Goal: Task Accomplishment & Management: Complete application form

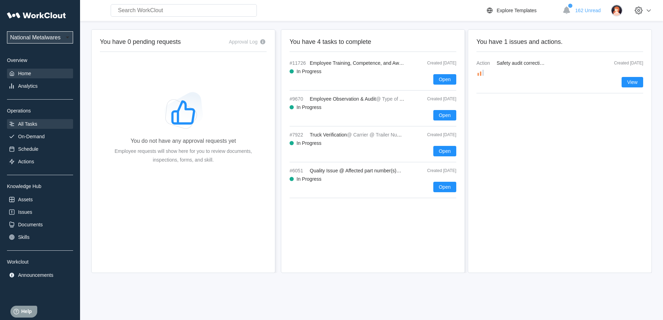
click at [28, 124] on div "All Tasks" at bounding box center [27, 124] width 19 height 6
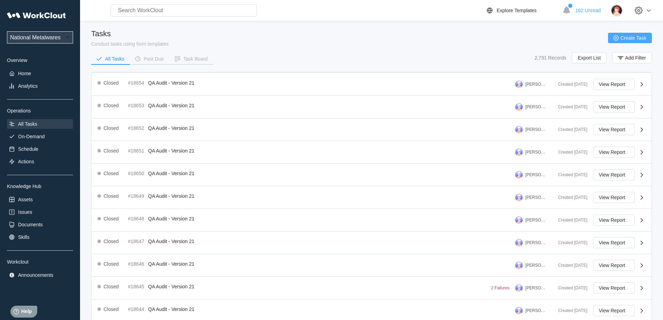
click at [626, 37] on span "Create Task" at bounding box center [634, 37] width 26 height 5
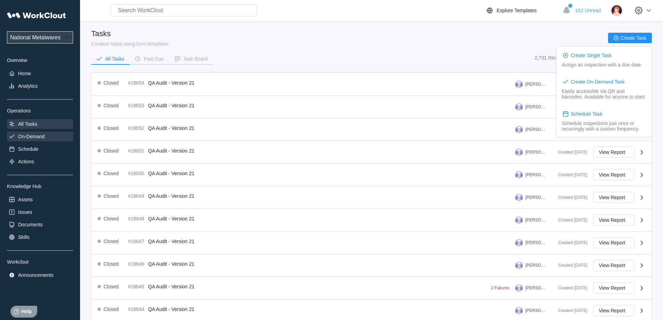
click at [23, 135] on div "On-Demand" at bounding box center [31, 137] width 26 height 6
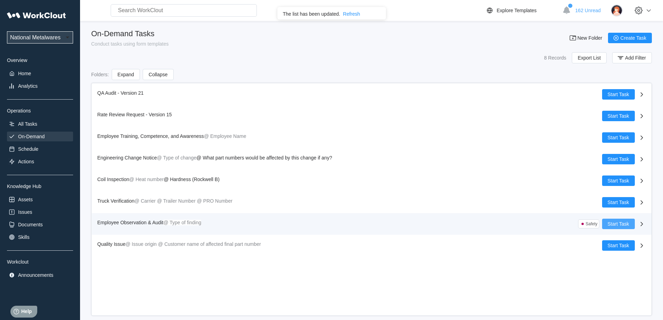
click at [614, 223] on span "Start Task" at bounding box center [619, 223] width 22 height 5
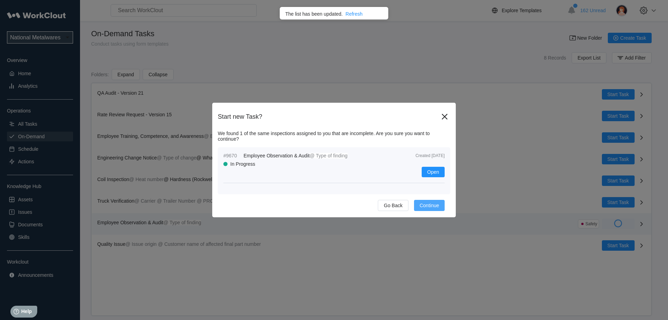
click at [430, 205] on span "Continue" at bounding box center [429, 205] width 19 height 5
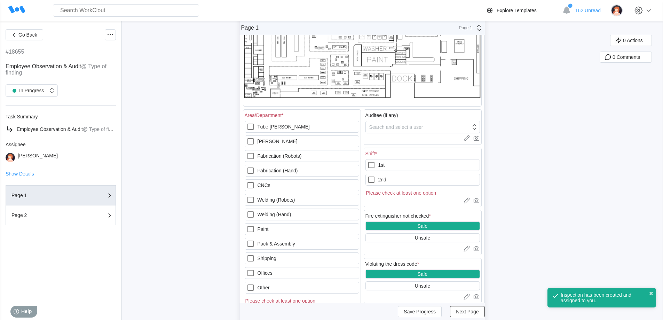
scroll to position [104, 0]
click at [253, 229] on icon at bounding box center [250, 228] width 8 height 8
click at [247, 225] on input "Paint" at bounding box center [246, 224] width 0 height 0
checkbox input "true"
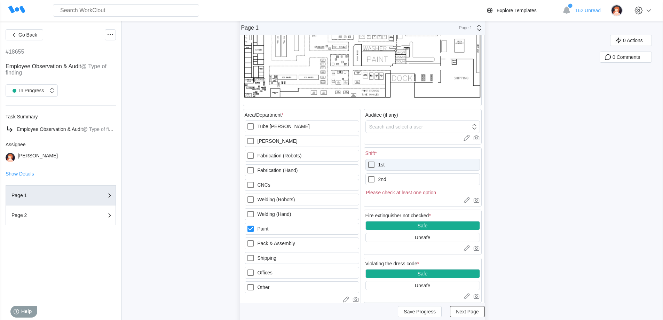
click at [374, 166] on icon at bounding box center [371, 164] width 8 height 8
click at [368, 161] on input "1st" at bounding box center [367, 160] width 0 height 0
checkbox input "true"
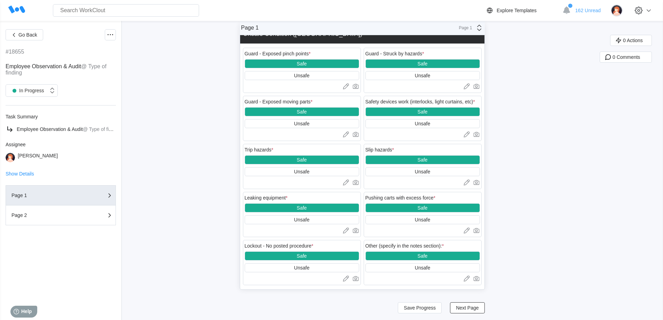
scroll to position [881, 0]
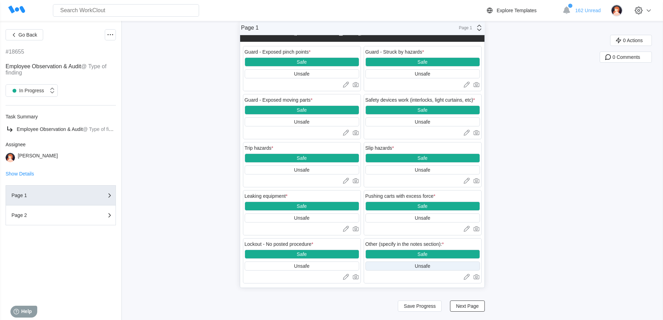
click at [419, 263] on div "Unsafe" at bounding box center [422, 266] width 15 height 6
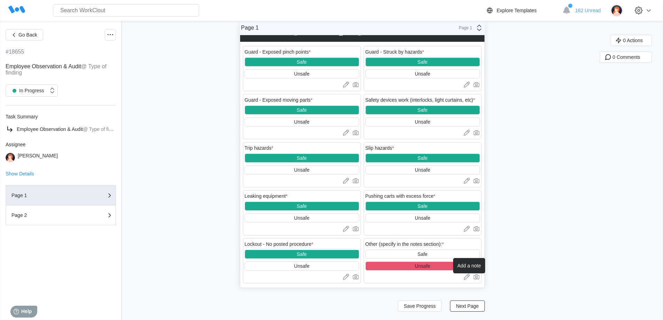
click at [468, 276] on icon at bounding box center [466, 276] width 4 height 4
click at [381, 286] on textarea at bounding box center [422, 289] width 115 height 14
type textarea "P"
type textarea "x"
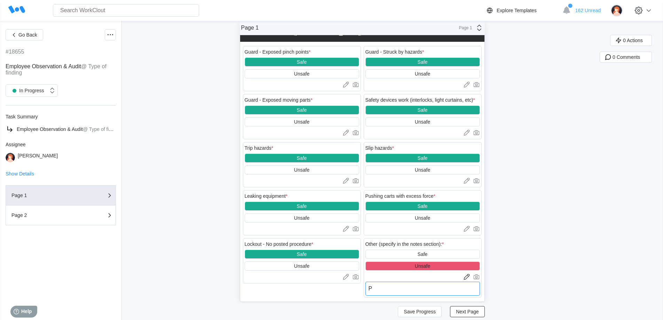
type textarea "PR"
type textarea "x"
type textarea "P"
type textarea "x"
type textarea "Pr"
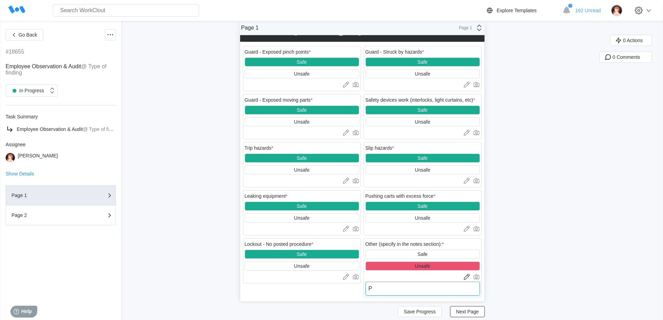
type textarea "x"
type textarea "Pro"
type textarea "x"
type textarea "Prot"
type textarea "x"
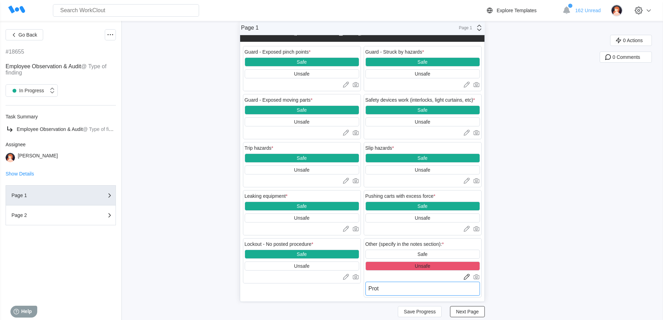
type textarea "Protr"
type textarea "x"
type textarea "Protru"
type textarea "x"
type textarea "Protrus"
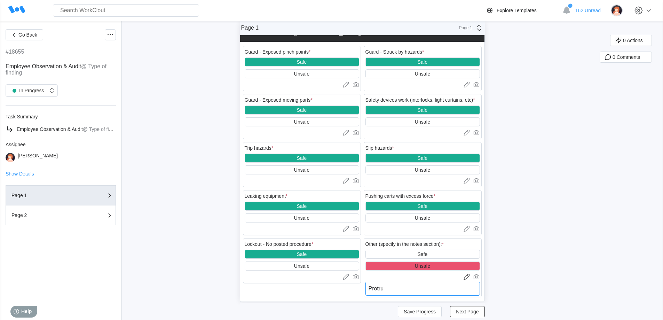
type textarea "x"
type textarea "Protrusi"
type textarea "x"
type textarea "Protrusio"
type textarea "x"
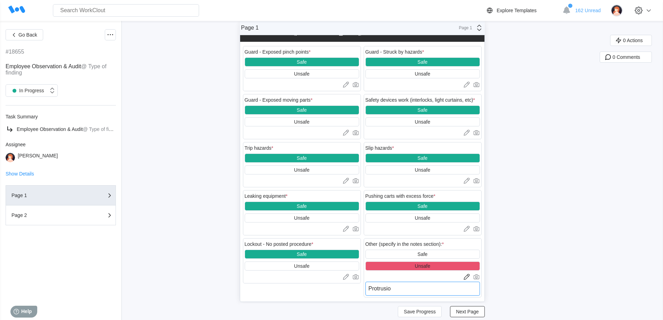
type textarea "Protrusion"
type textarea "x"
type textarea "Protrusion"
click at [466, 312] on span "Next Page" at bounding box center [467, 311] width 23 height 5
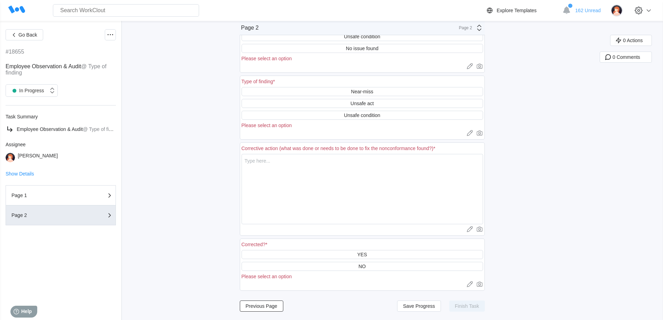
scroll to position [72, 0]
click at [354, 114] on div "Unsafe condition" at bounding box center [362, 115] width 36 height 6
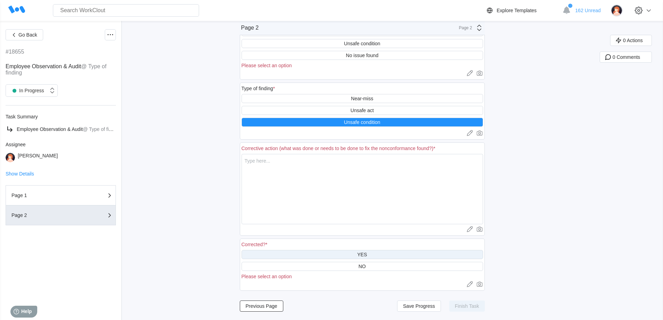
click at [365, 252] on div "YES" at bounding box center [362, 255] width 10 height 6
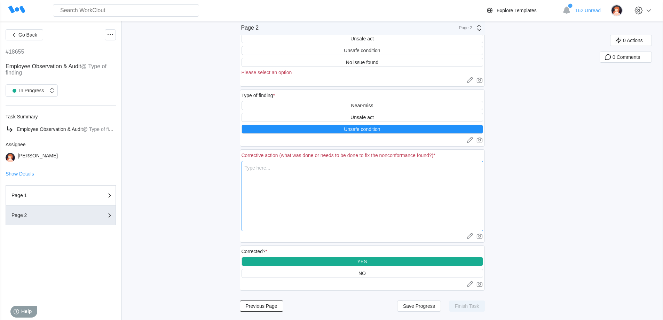
click at [253, 169] on textarea at bounding box center [363, 196] width 242 height 70
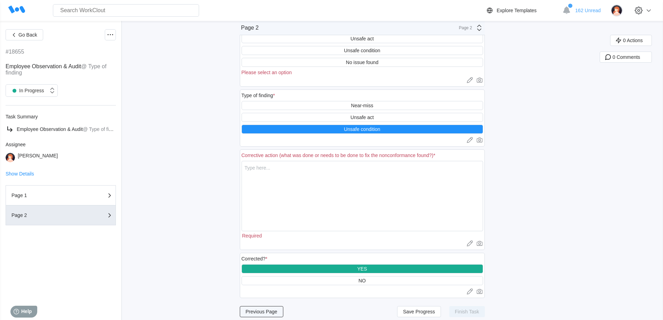
click at [265, 304] on div "Previous Page Save Progress Finish Task" at bounding box center [362, 311] width 245 height 17
click at [264, 310] on span "Previous Page" at bounding box center [262, 311] width 32 height 5
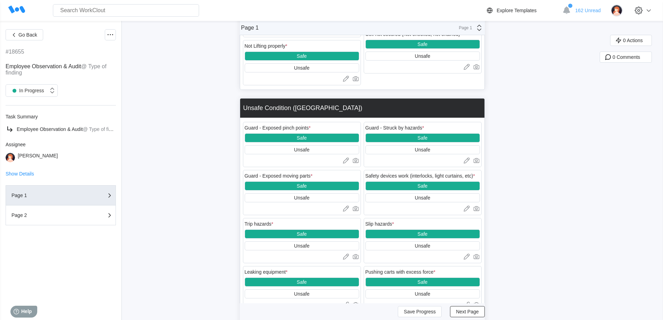
scroll to position [893, 0]
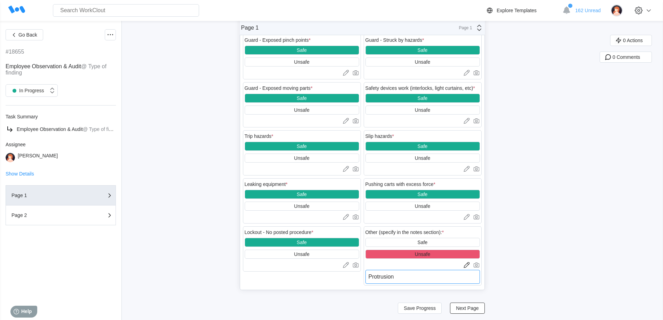
click at [399, 274] on textarea "Protrusion" at bounding box center [422, 277] width 115 height 14
type textarea "Protrusion"
type textarea "x"
type textarea "Protrusion I"
type textarea "x"
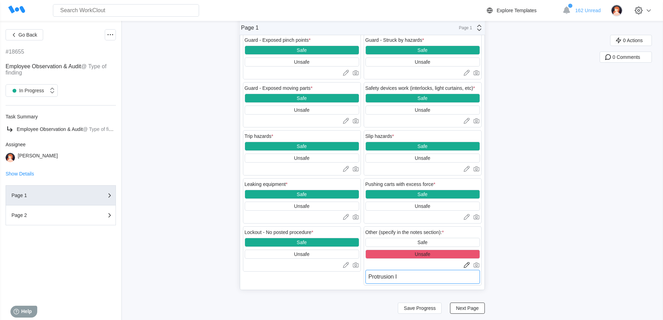
type textarea "Protrusion I"
type textarea "x"
type textarea "Protrusion I a"
type textarea "x"
type textarea "Protrusion I al"
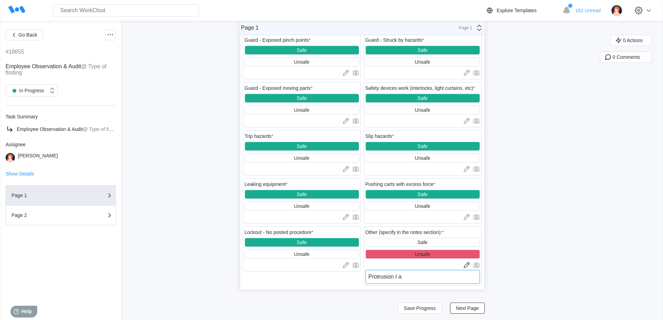
type textarea "x"
type textarea "Protrusion I alm"
type textarea "x"
type textarea "Protrusion I almo"
type textarea "x"
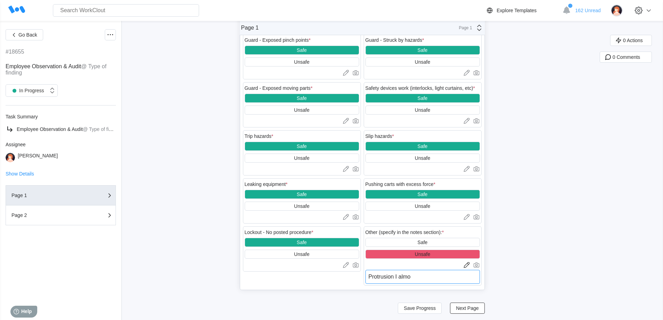
type textarea "Protrusion I almos"
type textarea "x"
type textarea "Protrusion I almost"
type textarea "x"
type textarea "Protrusion I almost"
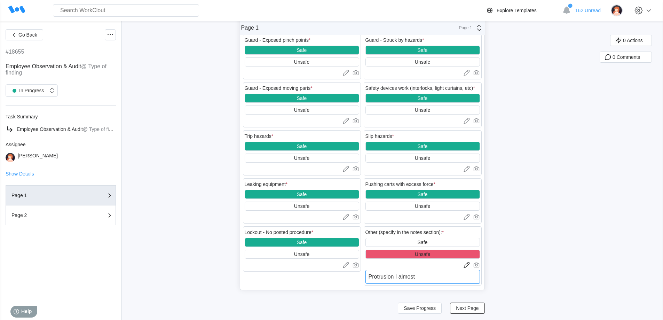
type textarea "x"
type textarea "Protrusion I almost w"
type textarea "x"
type textarea "Protrusion I almost wa"
type textarea "x"
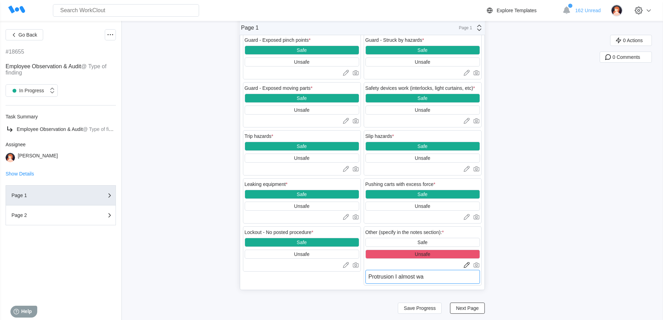
type textarea "Protrusion I almost wal"
type textarea "x"
type textarea "Protrusion I almost walk"
type textarea "x"
type textarea "Protrusion I almost [PERSON_NAME]"
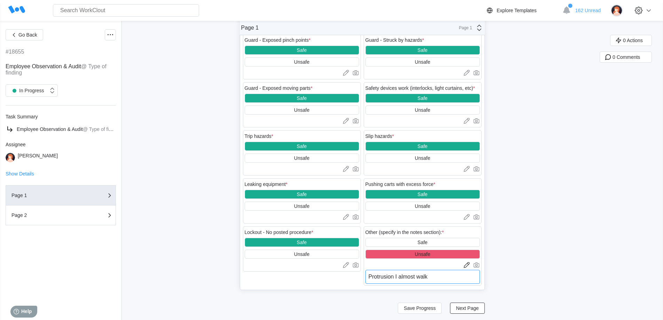
type textarea "x"
type textarea "Protrusion I almost walked"
type textarea "x"
type textarea "Protrusion I almost walked"
type textarea "x"
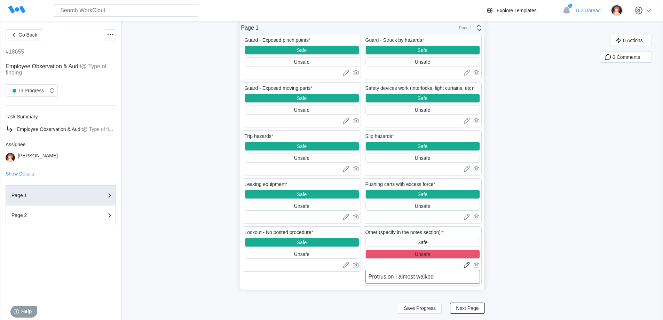
type textarea "Protrusion I almost walked i"
type textarea "x"
type textarea "Protrusion I almost walked in"
type textarea "x"
type textarea "Protrusion I almost walked int"
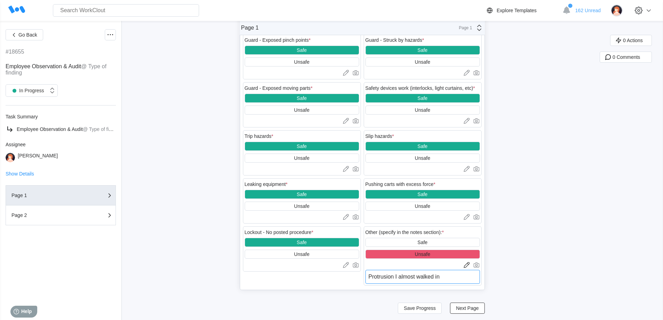
type textarea "x"
type textarea "Protrusion I almost walked into"
type textarea "x"
type textarea "Protrusion I almost walked into"
type textarea "x"
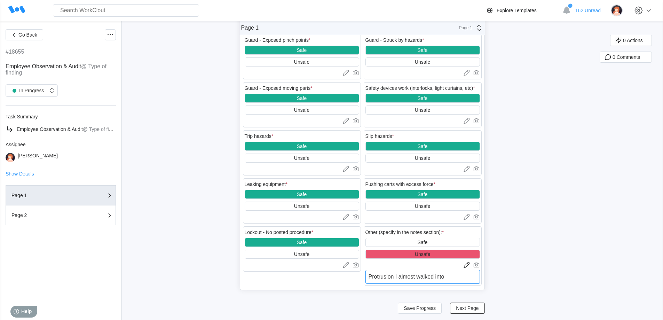
type textarea "Protrusion I almost walked into t"
type textarea "x"
type textarea "Protrusion I almost walked into th"
type textarea "x"
type textarea "Protrusion I almost walked into thi"
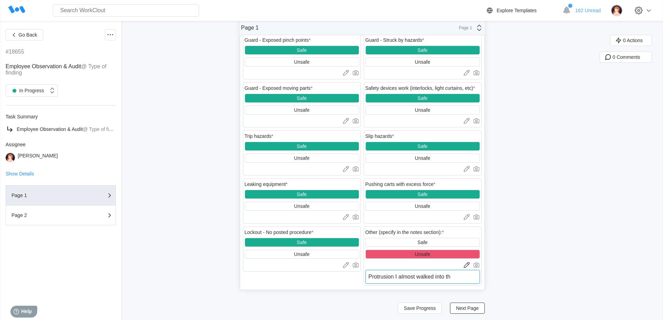
type textarea "x"
type textarea "Protrusion I almost walked into this"
type textarea "x"
type textarea "Protrusion I almost walked into this."
type textarea "x"
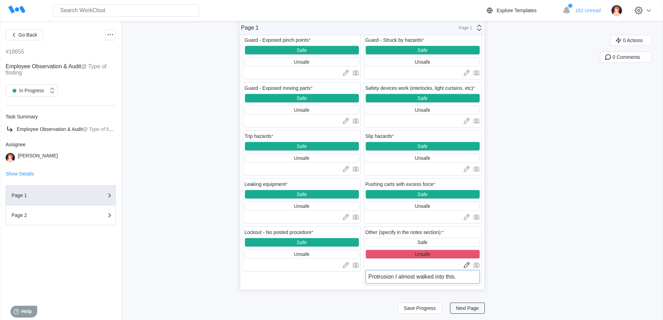
type textarea "Protrusion I almost walked into this."
click at [461, 306] on span "Next Page" at bounding box center [467, 308] width 23 height 5
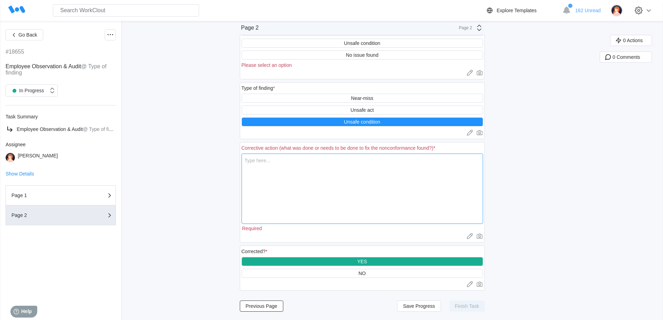
click at [257, 162] on textarea at bounding box center [363, 188] width 242 height 70
type textarea "I"
type textarea "x"
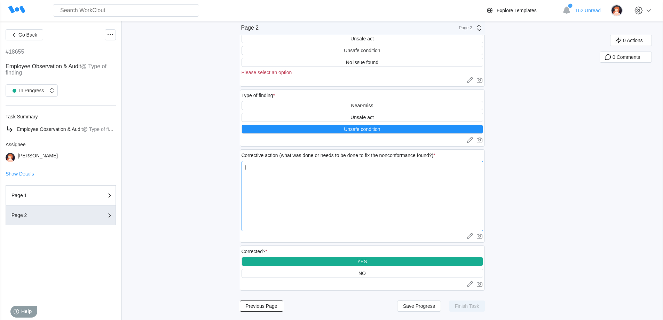
scroll to position [58, 0]
type textarea "I"
type textarea "x"
type textarea "I h"
type textarea "x"
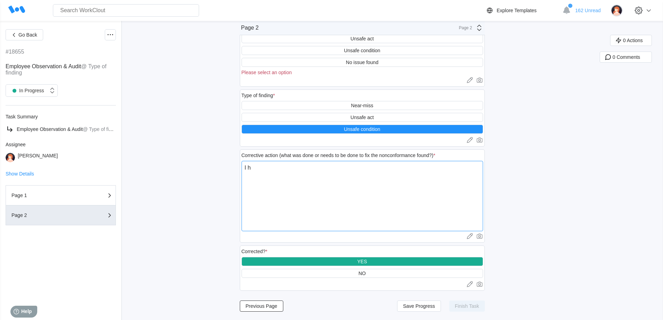
type textarea "I ha"
type textarea "x"
type textarea "I had"
type textarea "x"
type textarea "I had"
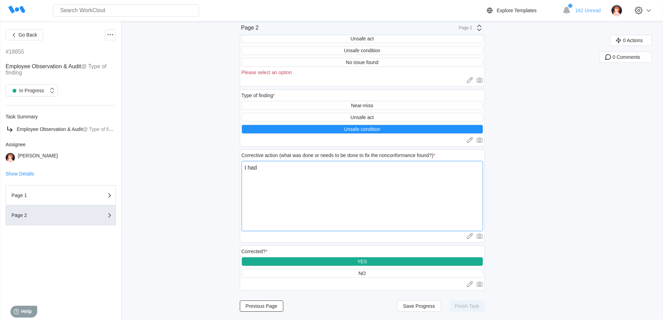
type textarea "x"
type textarea "I had E"
type textarea "x"
type textarea "I had Er"
type textarea "x"
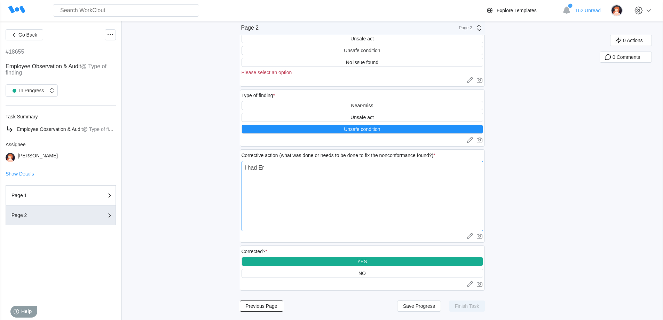
type textarea "I had Eri"
type textarea "x"
type textarea "I had [PERSON_NAME]"
type textarea "x"
type textarea "I had [PERSON_NAME]"
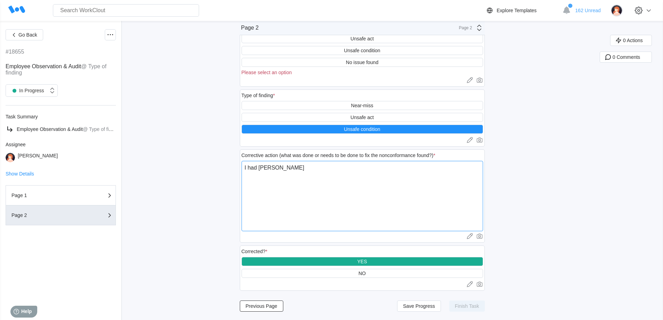
type textarea "x"
type textarea "I had [PERSON_NAME]"
type textarea "x"
type textarea "I had [PERSON_NAME]"
type textarea "x"
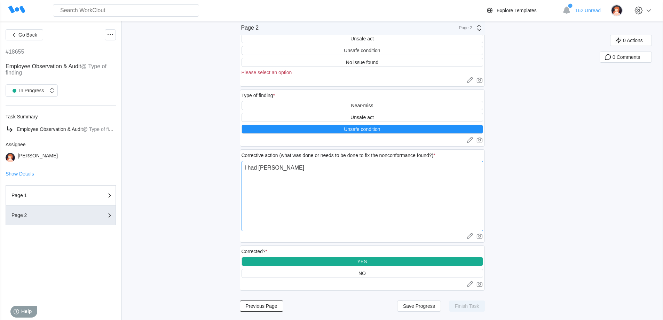
type textarea "I had [PERSON_NAME]"
type textarea "x"
type textarea "I had [PERSON_NAME] move"
type textarea "x"
type textarea "I had [PERSON_NAME] move"
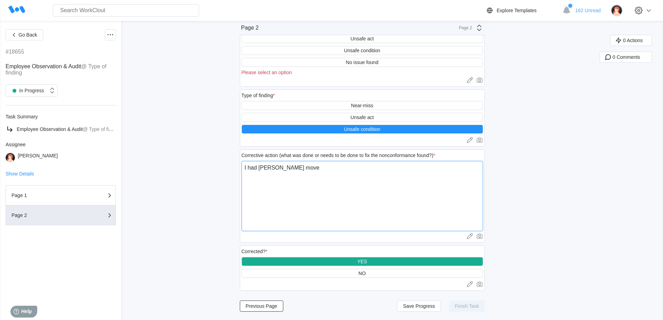
type textarea "x"
type textarea "I had [PERSON_NAME] move t"
type textarea "x"
type textarea "I had [PERSON_NAME] move th"
type textarea "x"
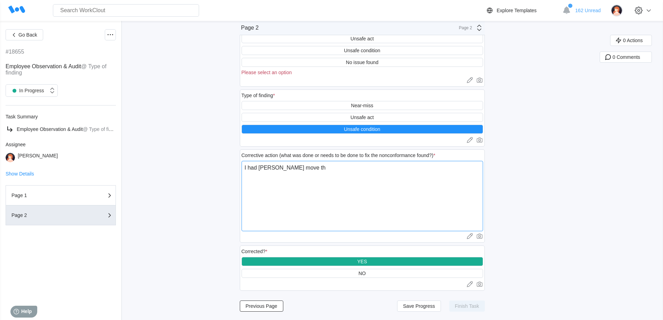
type textarea "I had [PERSON_NAME] move the"
type textarea "x"
type textarea "I had [PERSON_NAME] move the"
type textarea "x"
type textarea "I had [PERSON_NAME] move the s"
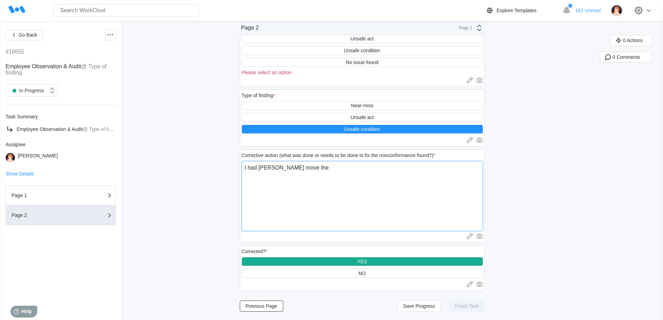
type textarea "x"
type textarea "I had [PERSON_NAME] move the sk"
type textarea "x"
type textarea "I had [PERSON_NAME] move the ski"
type textarea "x"
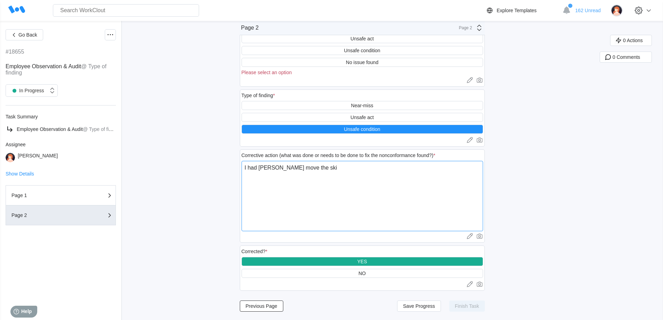
type textarea "I had [PERSON_NAME] move the skid"
type textarea "x"
type textarea "I had [PERSON_NAME] move the skid"
type textarea "x"
type textarea "I had [PERSON_NAME] move the skid t"
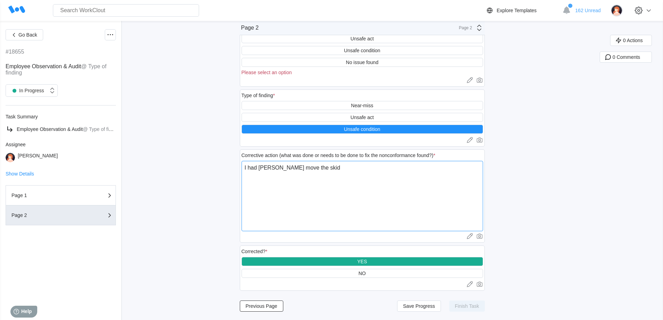
type textarea "x"
type textarea "I had [PERSON_NAME] move the skid to"
type textarea "x"
type textarea "I had [PERSON_NAME] move the skid to"
type textarea "x"
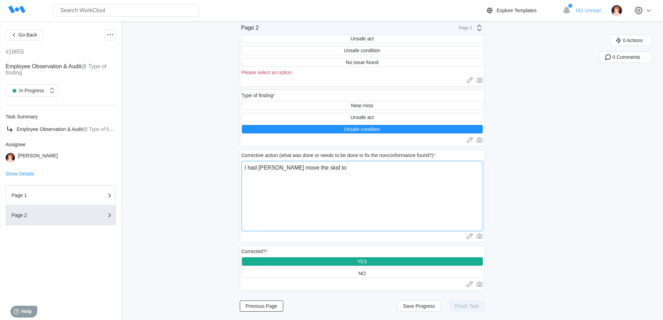
type textarea "I had [PERSON_NAME] move the skid to t"
type textarea "x"
type textarea "I had [PERSON_NAME] move the skid to ta"
type textarea "x"
type textarea "I had [PERSON_NAME] move the skid to tak"
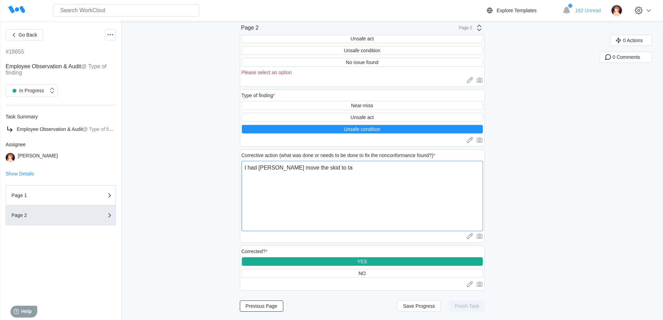
type textarea "x"
type textarea "I had [PERSON_NAME] move the skid to take"
type textarea "x"
type textarea "I had [PERSON_NAME] move the skid to take"
type textarea "x"
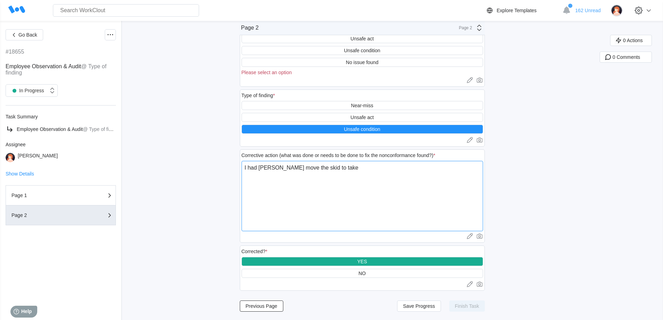
type textarea "I had [PERSON_NAME] move the skid to take t"
type textarea "x"
type textarea "I had [PERSON_NAME] move the skid to take th"
type textarea "x"
type textarea "I had [PERSON_NAME] move the skid to take thi"
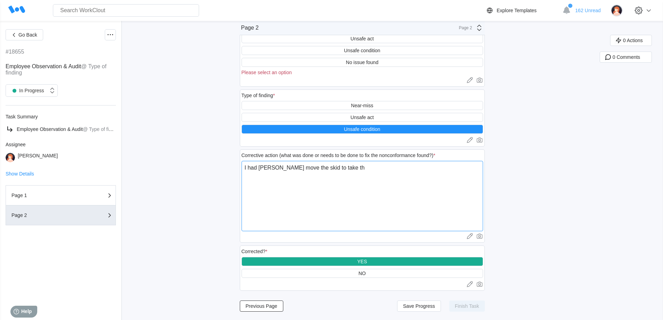
type textarea "x"
type textarea "I had [PERSON_NAME] move the skid to take this"
type textarea "x"
type textarea "I had [PERSON_NAME] move the skid to take this"
type textarea "x"
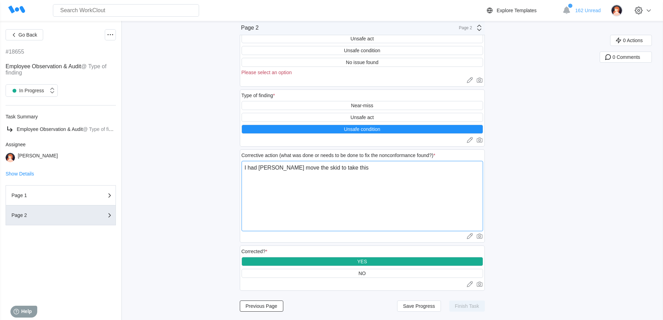
type textarea "I had [PERSON_NAME] move the skid to take this b"
type textarea "x"
type textarea "I had [PERSON_NAME] move the skid to take this br"
type textarea "x"
type textarea "I had [PERSON_NAME] move the skid to take this bro"
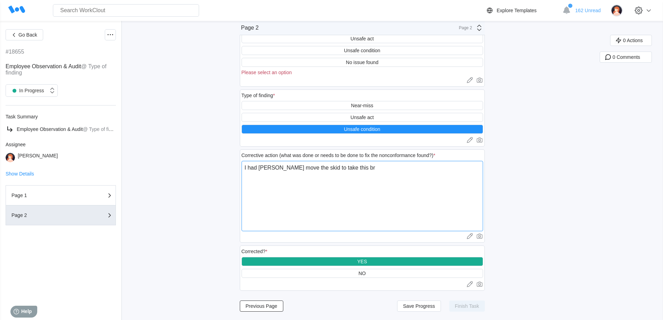
type textarea "x"
type textarea "I had [PERSON_NAME] move the skid to take this brok"
type textarea "x"
type textarea "I had [PERSON_NAME] move the skid to take this broke"
type textarea "x"
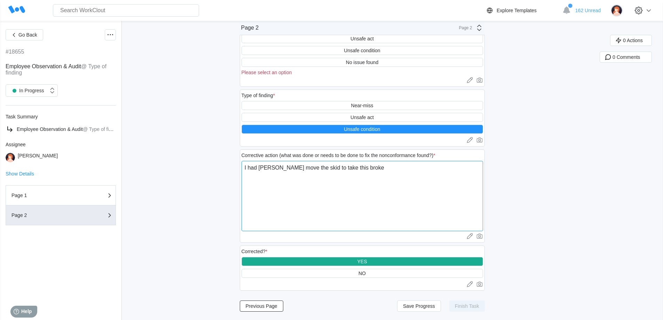
type textarea "I had [PERSON_NAME] move the skid to take this broken"
type textarea "x"
type textarea "I had [PERSON_NAME] move the skid to take this broken"
type textarea "x"
type textarea "I had [PERSON_NAME] move the skid to take this broken p"
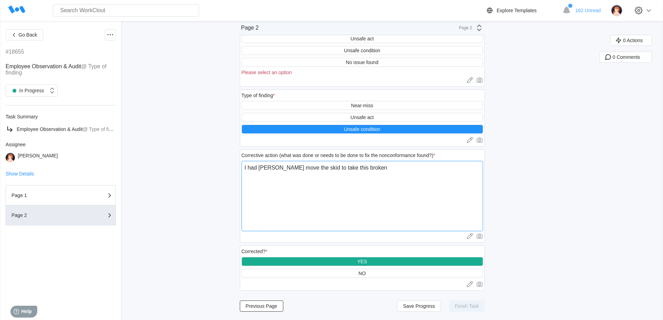
type textarea "x"
type textarea "I had [PERSON_NAME] move the skid to take this broken pi"
type textarea "x"
type textarea "I had [PERSON_NAME] move the skid to take this broken pie"
type textarea "x"
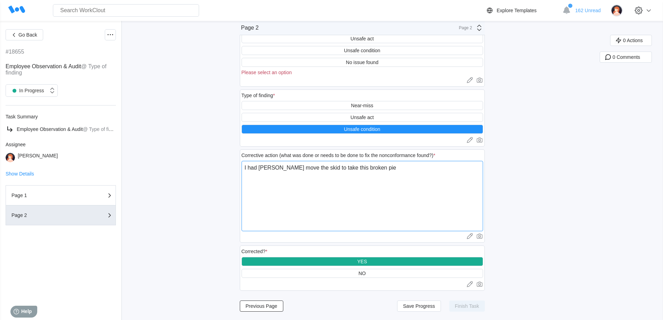
type textarea "I had [PERSON_NAME] move the skid to take this broken piec"
type textarea "x"
type textarea "I had [PERSON_NAME] move the skid to take this broken piece"
type textarea "x"
type textarea "I had [PERSON_NAME] move the skid to take this broken piece"
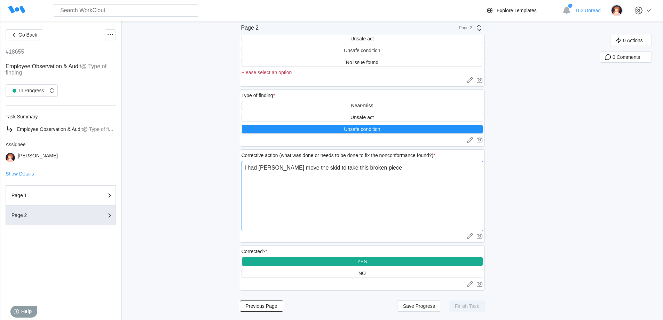
type textarea "x"
type textarea "I had [PERSON_NAME] move the skid to take this broken piece o"
type textarea "x"
type textarea "I had [PERSON_NAME] move the skid to take this broken piece of"
type textarea "x"
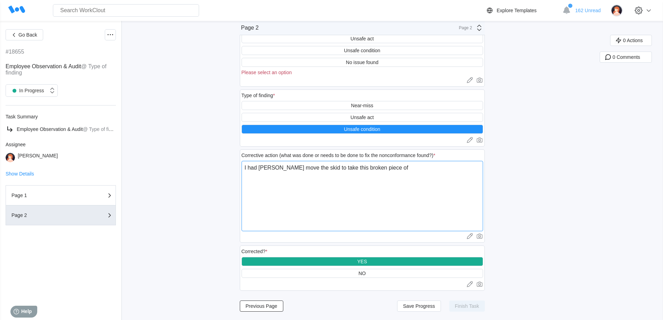
type textarea "I had [PERSON_NAME] move the skid to take this broken piece of"
type textarea "x"
type textarea "I had [PERSON_NAME] move the skid to take this broken piece of w"
type textarea "x"
type textarea "I had [PERSON_NAME] move the skid to take this broken piece of wo"
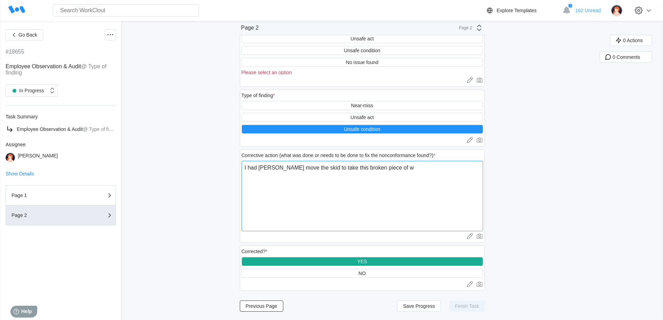
type textarea "x"
type textarea "I had [PERSON_NAME] move the skid to take this broken piece of woo"
type textarea "x"
type textarea "I had [PERSON_NAME] move the skid to take this broken piece of wood"
type textarea "x"
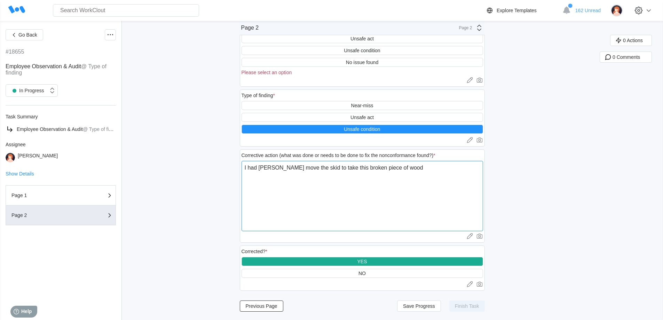
type textarea "I had [PERSON_NAME] move the skid to take this broken piece of wood"
type textarea "x"
click at [414, 303] on span "Save Progress" at bounding box center [419, 305] width 32 height 5
click at [354, 51] on div "Unsafe condition" at bounding box center [362, 51] width 36 height 6
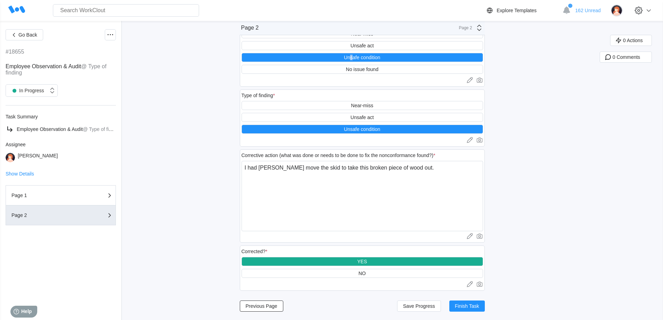
scroll to position [51, 0]
click at [461, 303] on button "Finish Task" at bounding box center [466, 305] width 35 height 11
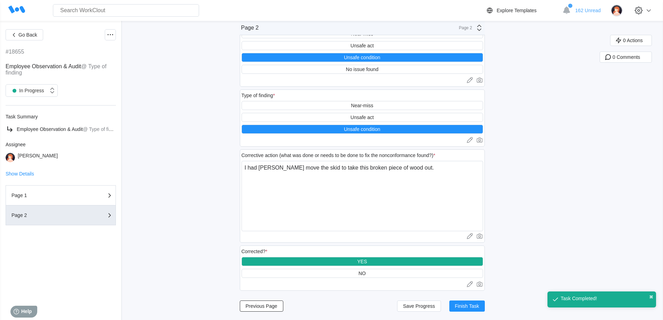
scroll to position [34, 0]
